Goal: Task Accomplishment & Management: Use online tool/utility

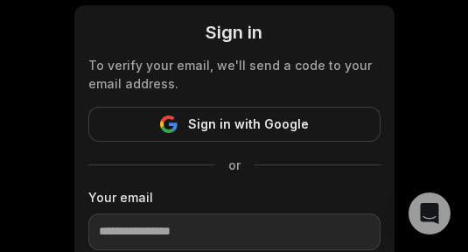
scroll to position [262, 0]
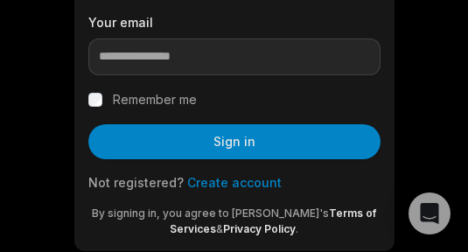
click at [228, 184] on link "Create account" at bounding box center [234, 182] width 94 height 15
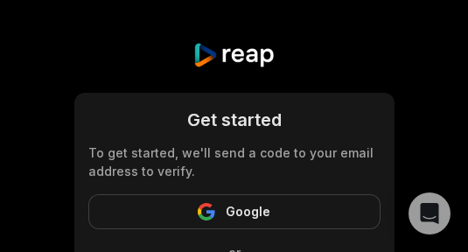
scroll to position [87, 0]
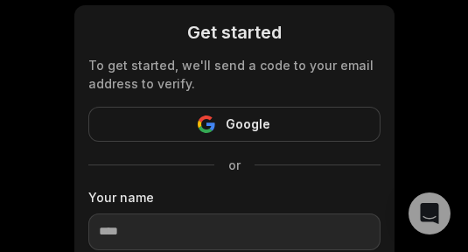
click at [226, 215] on div "Your name" at bounding box center [234, 219] width 292 height 62
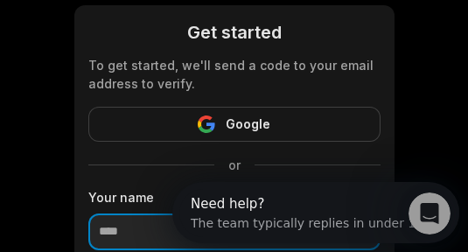
click at [225, 216] on input at bounding box center [234, 231] width 292 height 37
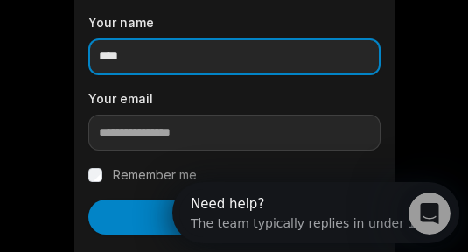
type input "****"
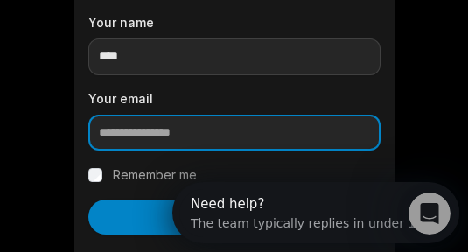
click at [177, 135] on input "email" at bounding box center [234, 132] width 292 height 37
paste input "**********"
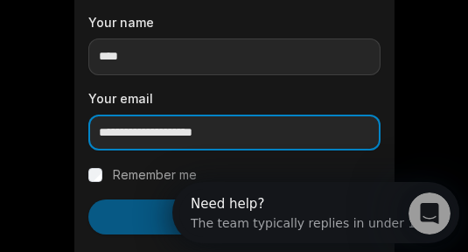
type input "**********"
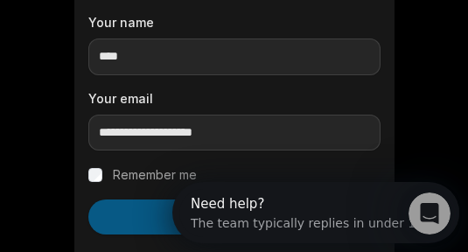
click at [121, 210] on button "Continue" at bounding box center [234, 216] width 292 height 35
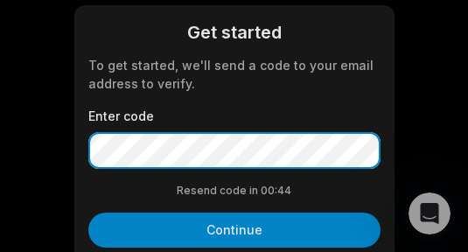
scroll to position [175, 0]
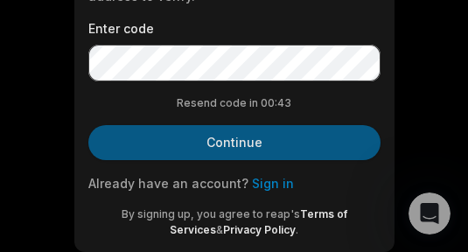
click at [234, 136] on button "Continue" at bounding box center [234, 142] width 292 height 35
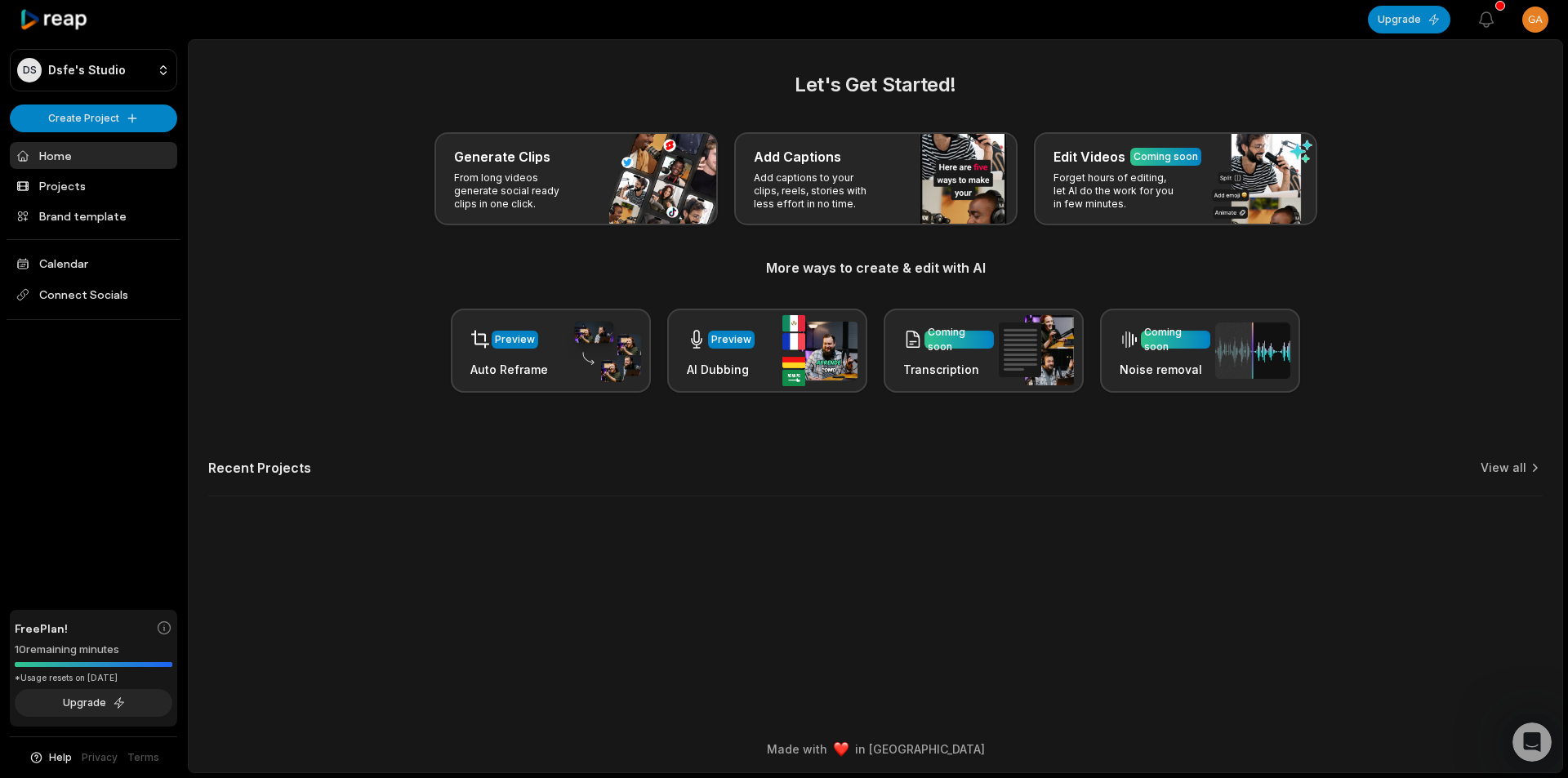
click at [436, 12] on html "DS Dsfe's Studio Create Project Home Projects Brand template Calendar Connect S…" at bounding box center [784, 389] width 1568 height 778
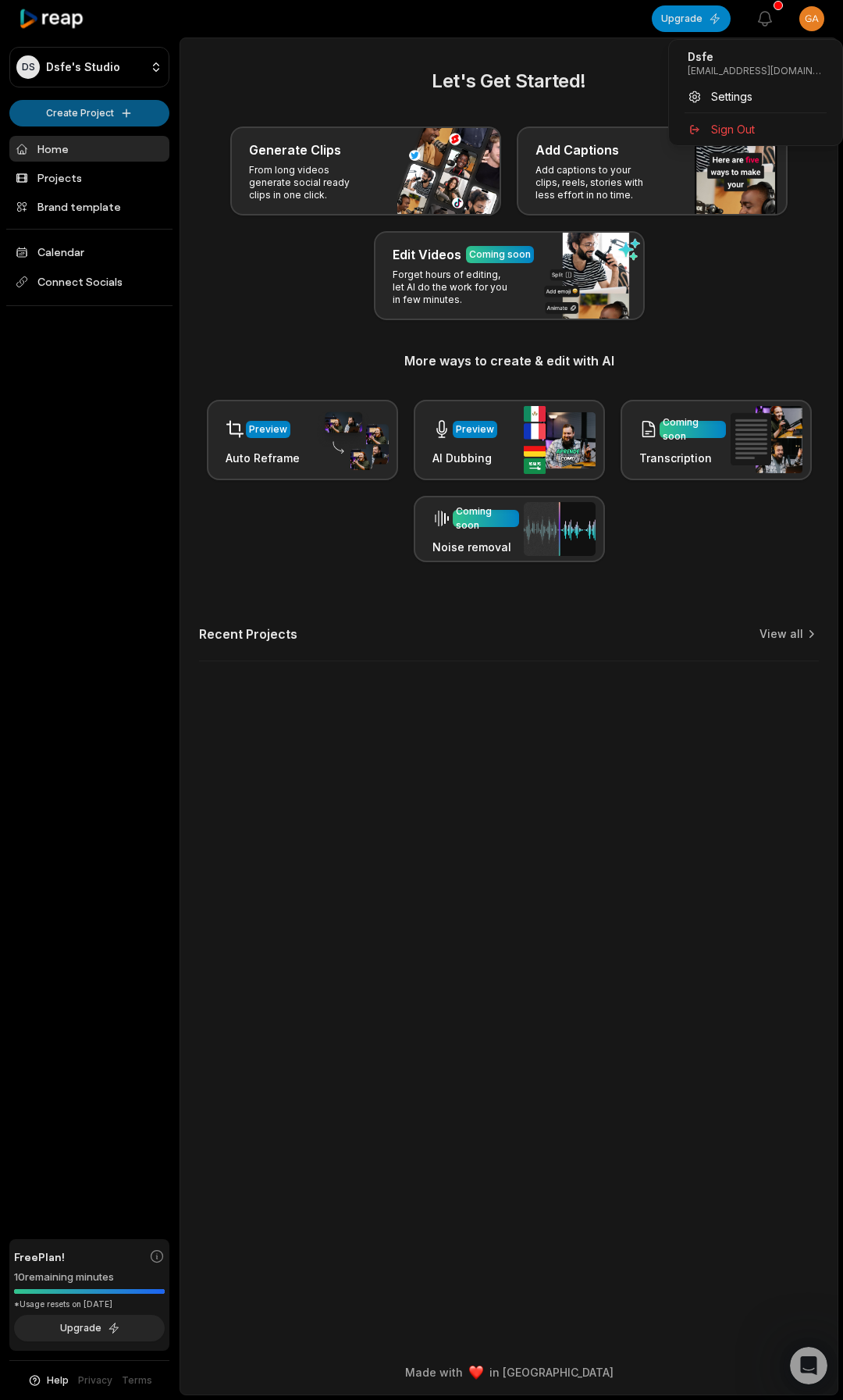
click at [78, 117] on html "DS Dsfe's Studio Create Project Home Projects Brand template Calendar Connect S…" at bounding box center [422, 700] width 843 height 1400
click at [90, 116] on html "DS Dsfe's Studio Create Project Home Projects Brand template Calendar Connect S…" at bounding box center [422, 700] width 843 height 1400
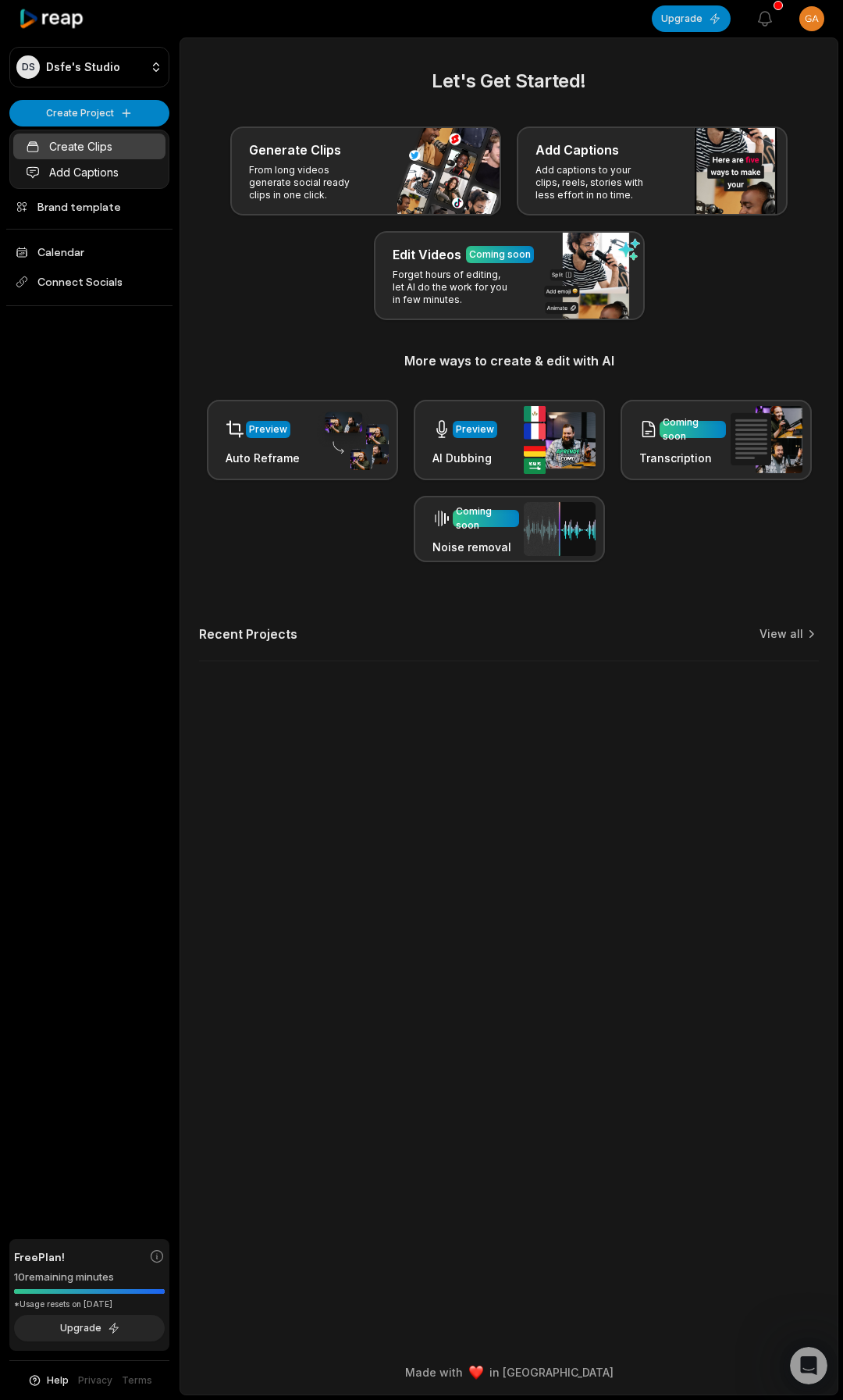
click at [79, 154] on link "Create Clips" at bounding box center [89, 146] width 152 height 26
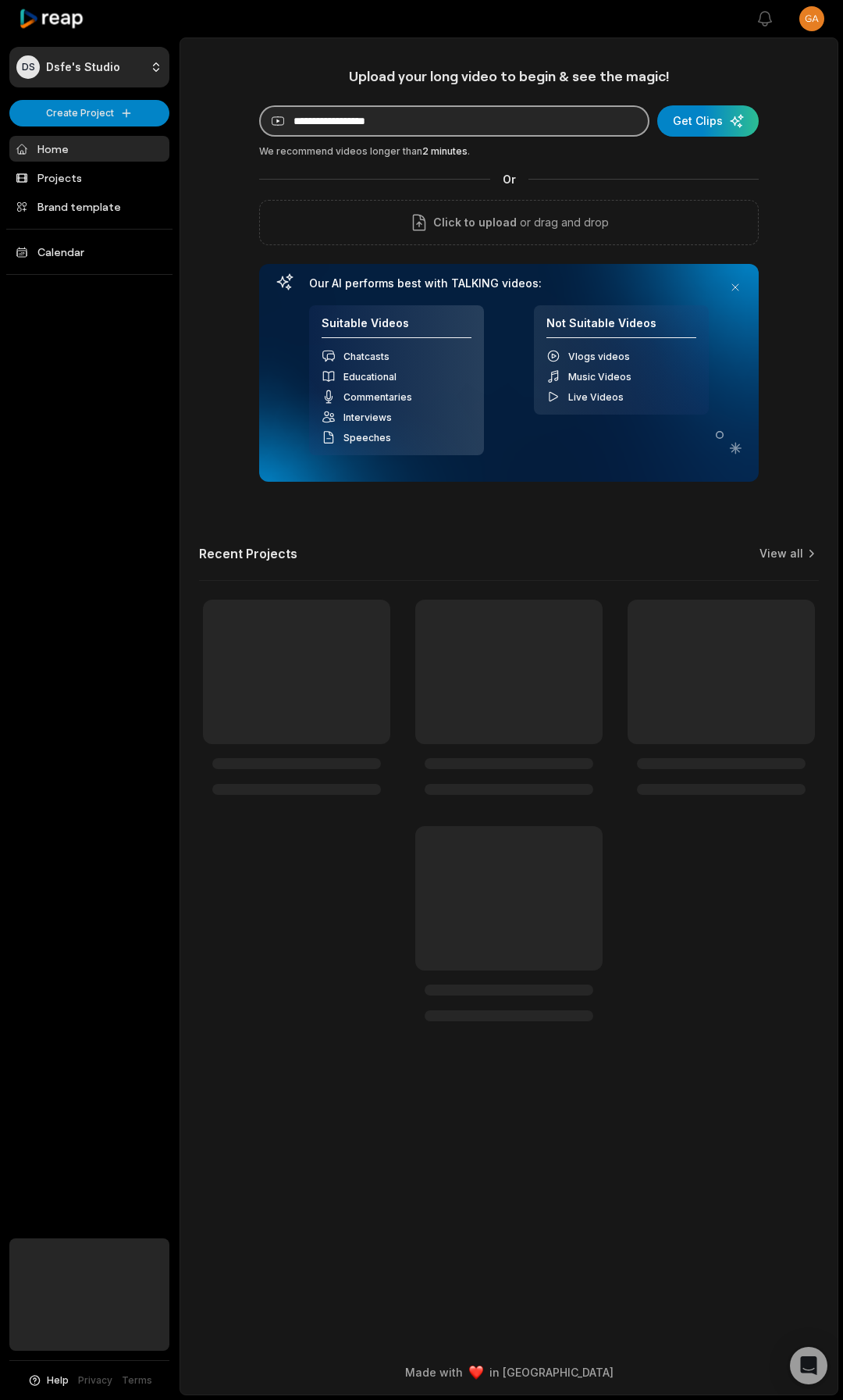
click at [381, 134] on input at bounding box center [454, 121] width 390 height 31
paste input "**********"
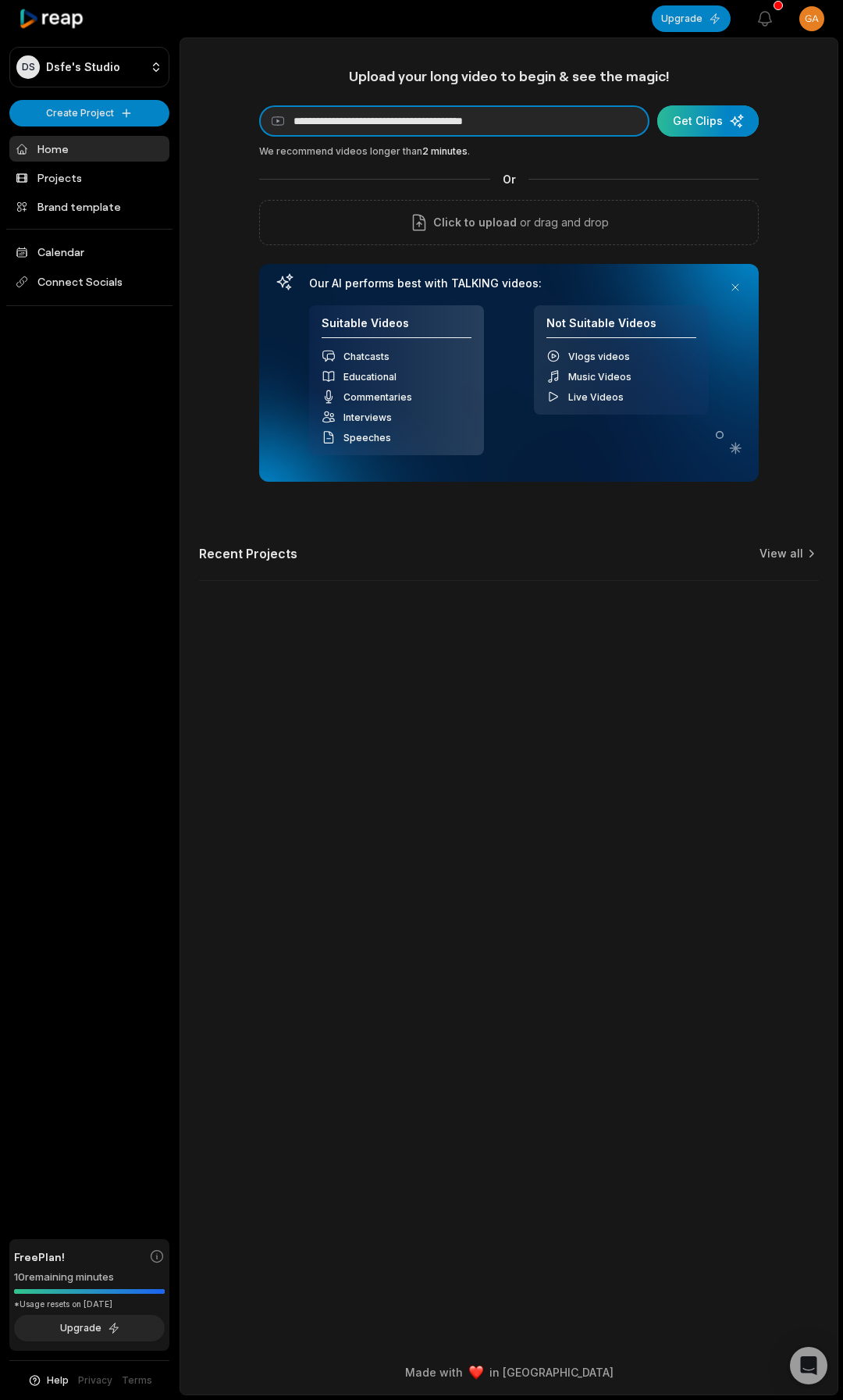
type input "**********"
click at [711, 119] on div "submit" at bounding box center [708, 121] width 102 height 31
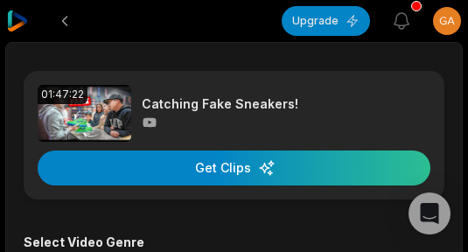
click at [8, 23] on img at bounding box center [17, 20] width 21 height 21
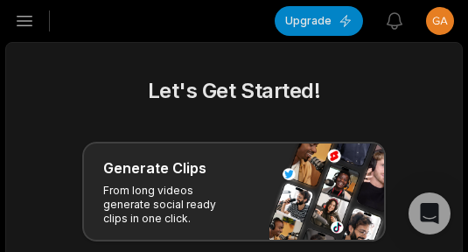
click at [27, 22] on icon "button" at bounding box center [24, 20] width 21 height 21
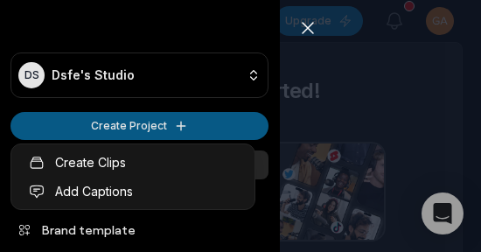
click at [62, 126] on html "DS Dsfe's Studio Create Project Home Projects Brand template Calendar Connect S…" at bounding box center [240, 126] width 481 height 252
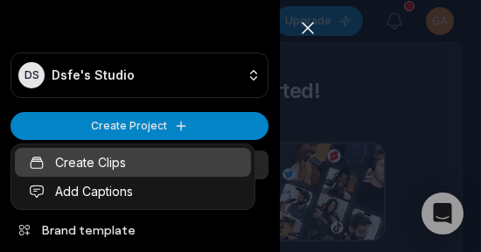
click at [66, 152] on link "Create Clips" at bounding box center [133, 162] width 236 height 29
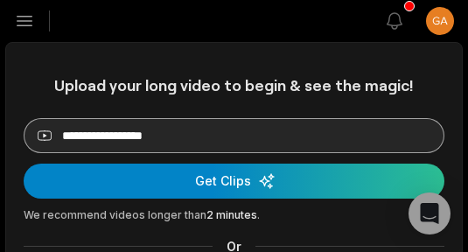
click at [217, 142] on input at bounding box center [234, 135] width 420 height 35
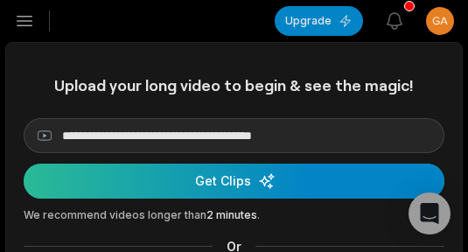
type input "**********"
click at [233, 176] on div "submit" at bounding box center [234, 180] width 420 height 35
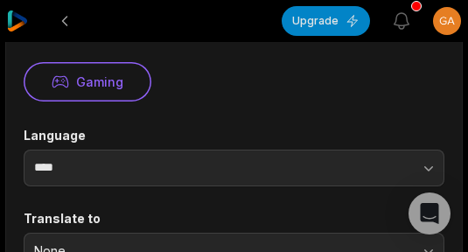
scroll to position [350, 0]
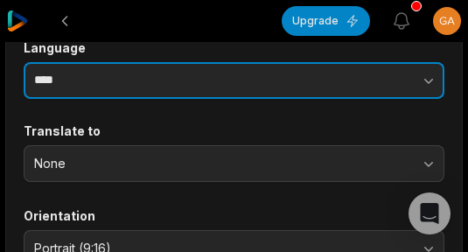
click at [147, 83] on input "****" at bounding box center [234, 80] width 420 height 37
click at [420, 83] on icon "button" at bounding box center [428, 80] width 17 height 17
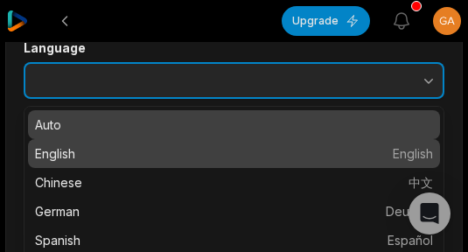
type input "*******"
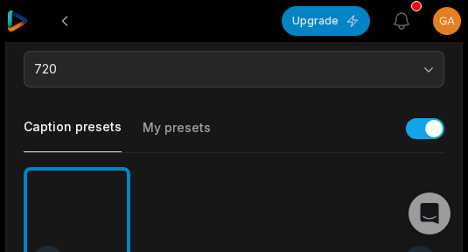
scroll to position [699, 0]
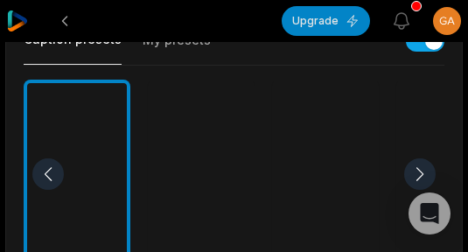
click at [297, 172] on div at bounding box center [325, 175] width 107 height 190
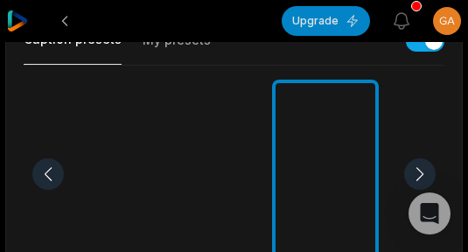
scroll to position [961, 0]
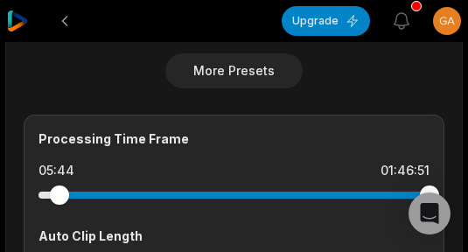
click at [59, 194] on div at bounding box center [233, 194] width 391 height 7
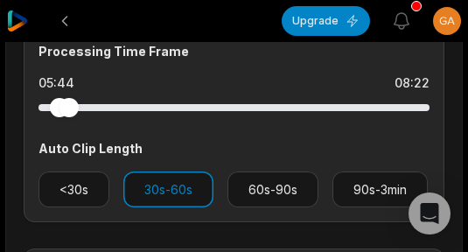
drag, startPoint x: 434, startPoint y: 110, endPoint x: -60, endPoint y: 119, distance: 494.8
drag, startPoint x: 54, startPoint y: 107, endPoint x: -7, endPoint y: 115, distance: 61.8
drag, startPoint x: 67, startPoint y: 109, endPoint x: -28, endPoint y: 110, distance: 95.3
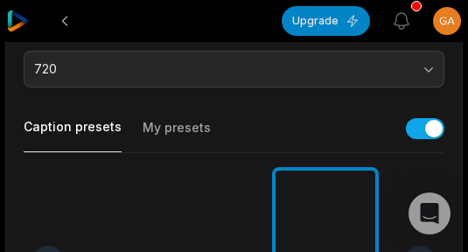
scroll to position [87, 0]
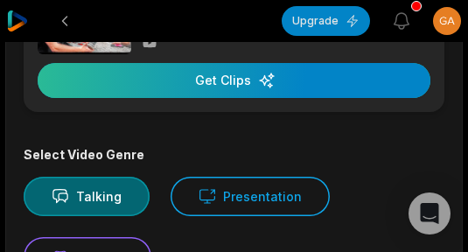
click at [285, 95] on div "button" at bounding box center [234, 80] width 392 height 35
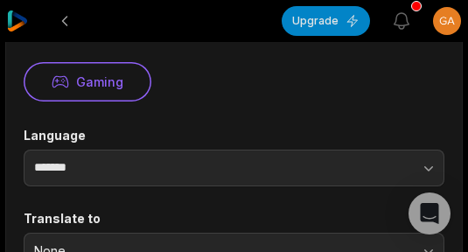
scroll to position [0, 0]
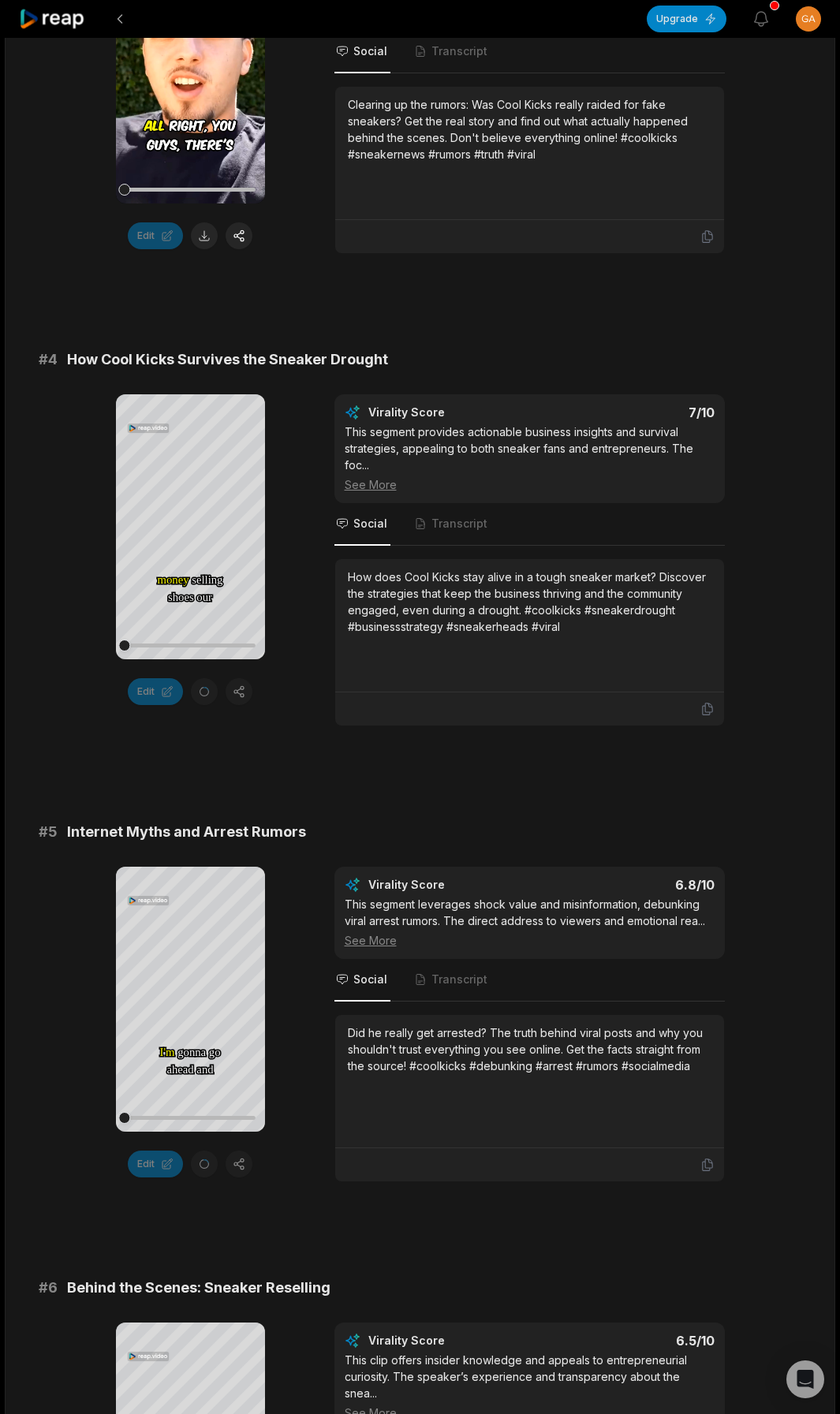
scroll to position [1684, 0]
